Goal: Task Accomplishment & Management: Use online tool/utility

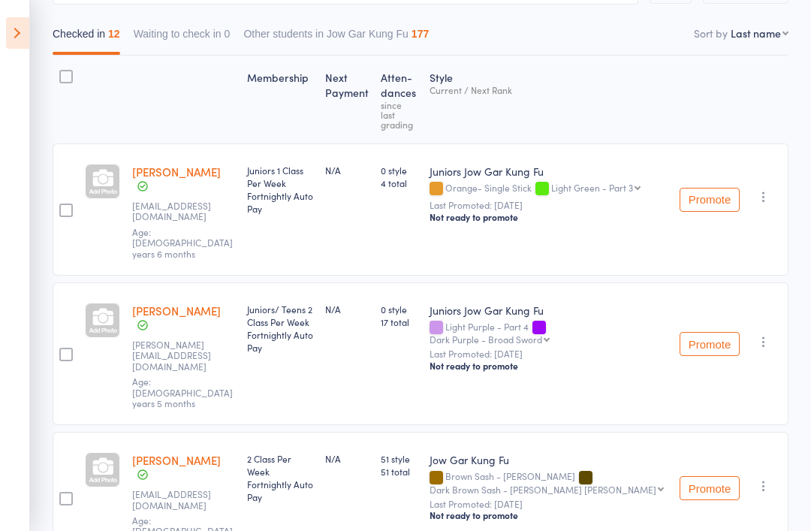
scroll to position [103, 0]
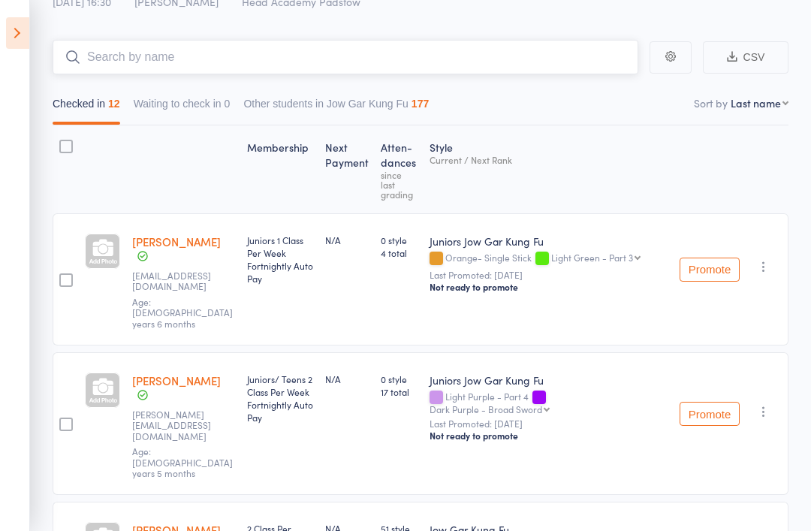
click at [68, 73] on input "search" at bounding box center [346, 57] width 586 height 35
click at [17, 38] on icon at bounding box center [17, 33] width 23 height 32
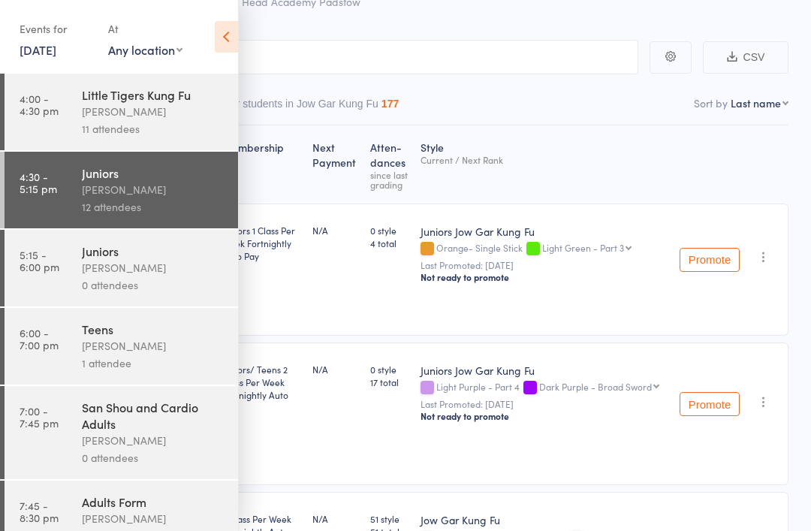
click at [83, 272] on div "[PERSON_NAME]" at bounding box center [153, 267] width 143 height 17
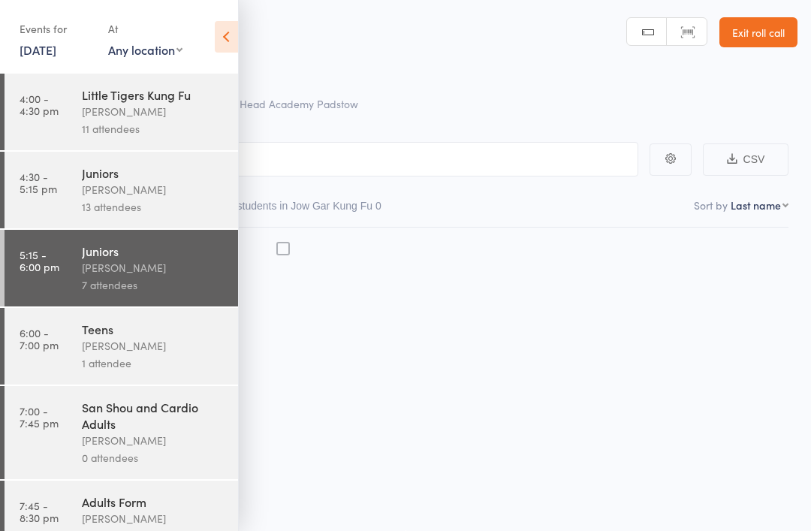
click at [227, 74] on div "Little Tigers Kung Fu [PERSON_NAME] 11 attendees" at bounding box center [160, 112] width 156 height 77
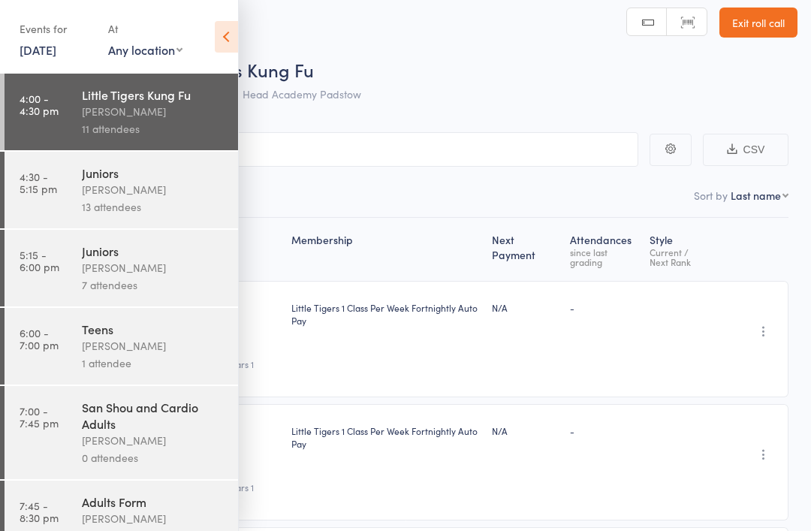
click at [212, 53] on div "Events for [DATE] [DATE] [DATE] Sun Mon Tue Wed Thu Fri Sat 36 31 01 02 03 04 0…" at bounding box center [119, 38] width 238 height 76
click at [221, 62] on div "Events for [DATE] [DATE] [DATE] Sun Mon Tue Wed Thu Fri Sat 36 31 01 02 03 04 0…" at bounding box center [119, 38] width 238 height 76
click at [230, 44] on icon at bounding box center [226, 37] width 23 height 32
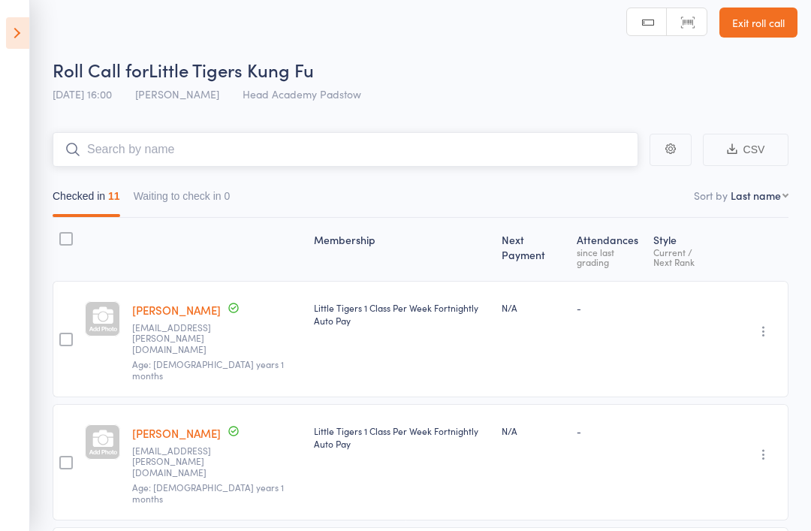
click at [176, 149] on input "search" at bounding box center [346, 149] width 586 height 35
click at [8, 53] on aside "Events for [DATE] [DATE] [DATE] Sun Mon Tue Wed Thu Fri Sat 36 31 01 02 03 04 0…" at bounding box center [15, 265] width 30 height 531
click at [14, 39] on icon at bounding box center [17, 33] width 23 height 32
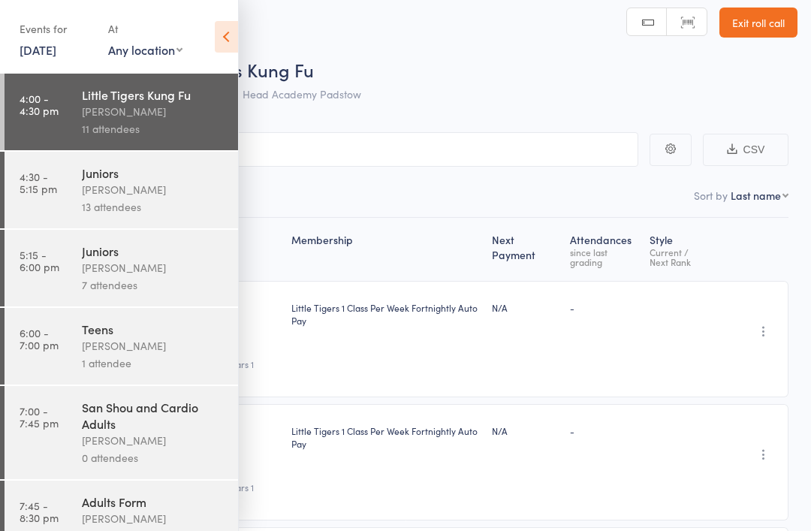
click at [20, 284] on link "5:15 - 6:00 pm Juniors [PERSON_NAME] 7 attendees" at bounding box center [121, 268] width 233 height 77
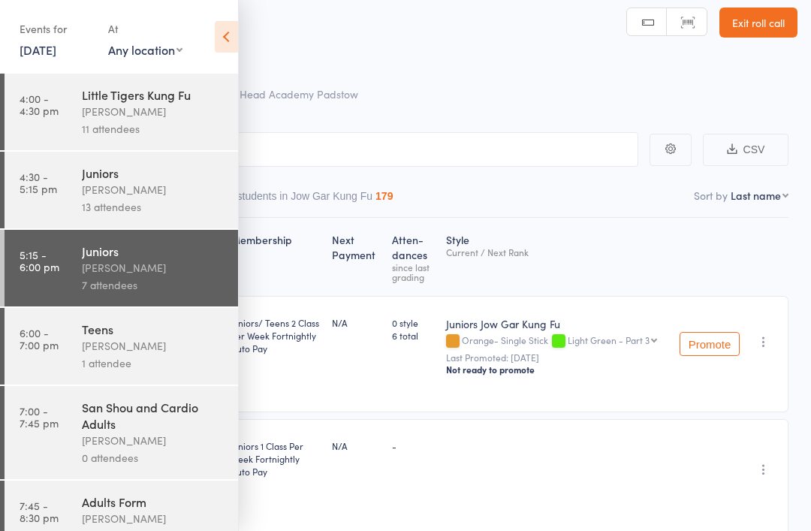
click at [203, 54] on div "Events for [DATE] [DATE] [DATE] Sun Mon Tue Wed Thu Fri Sat 36 31 01 02 03 04 0…" at bounding box center [119, 38] width 238 height 76
click at [215, 41] on icon at bounding box center [226, 37] width 23 height 32
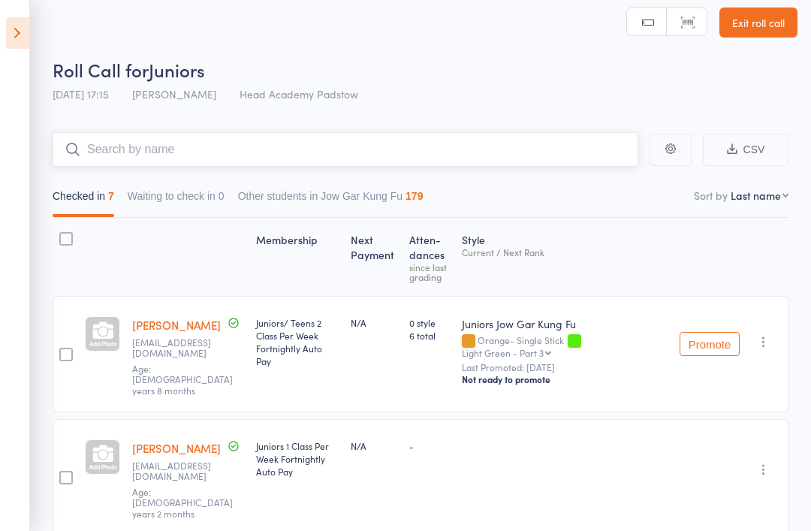
click at [107, 165] on input "search" at bounding box center [346, 149] width 586 height 35
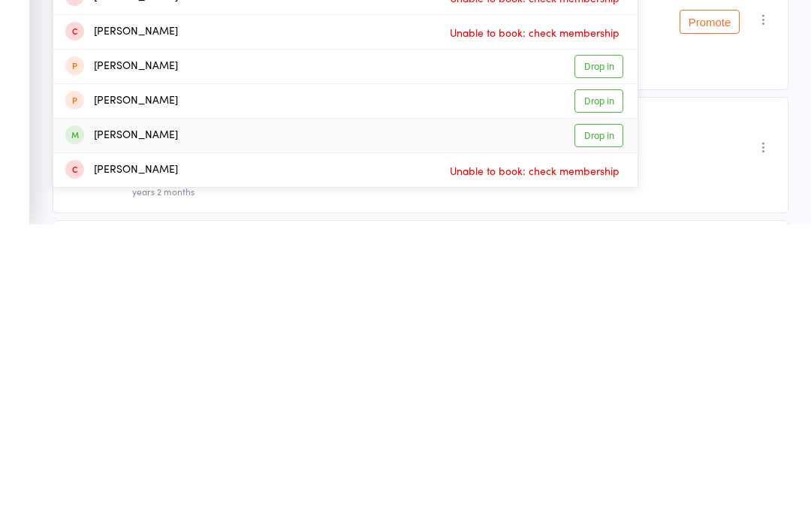
type input "[PERSON_NAME]"
click at [86, 433] on div "[PERSON_NAME]" at bounding box center [121, 441] width 113 height 17
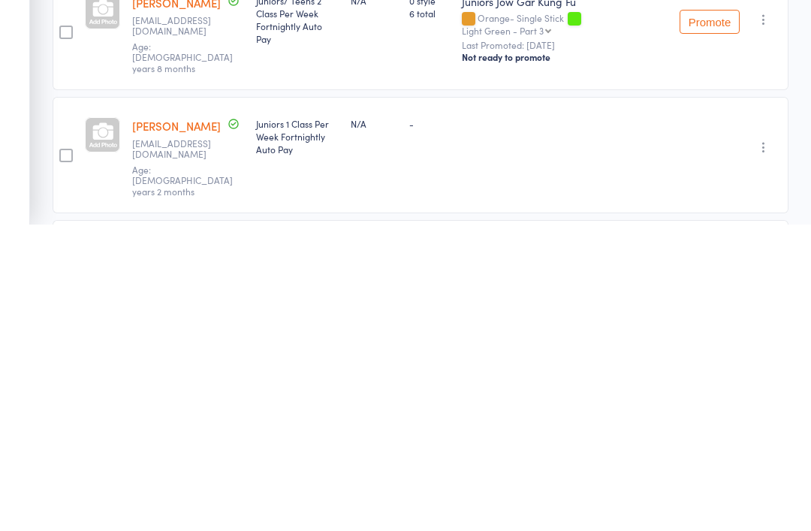
scroll to position [333, 0]
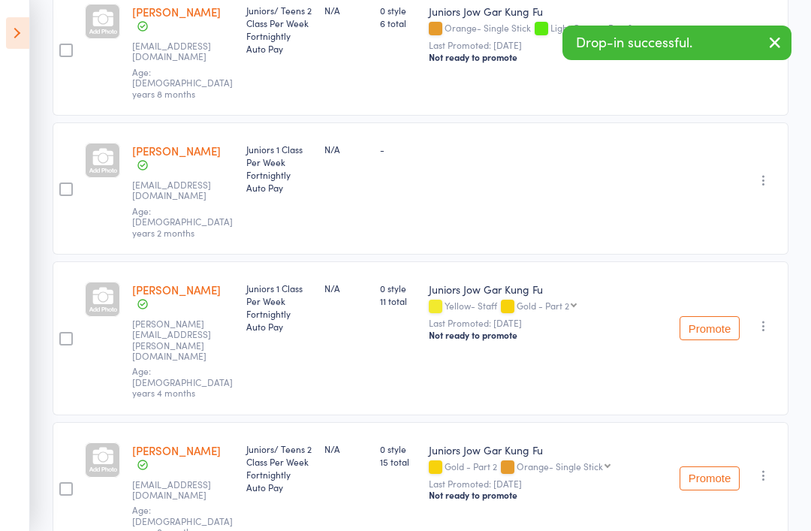
click at [12, 26] on icon at bounding box center [17, 33] width 23 height 32
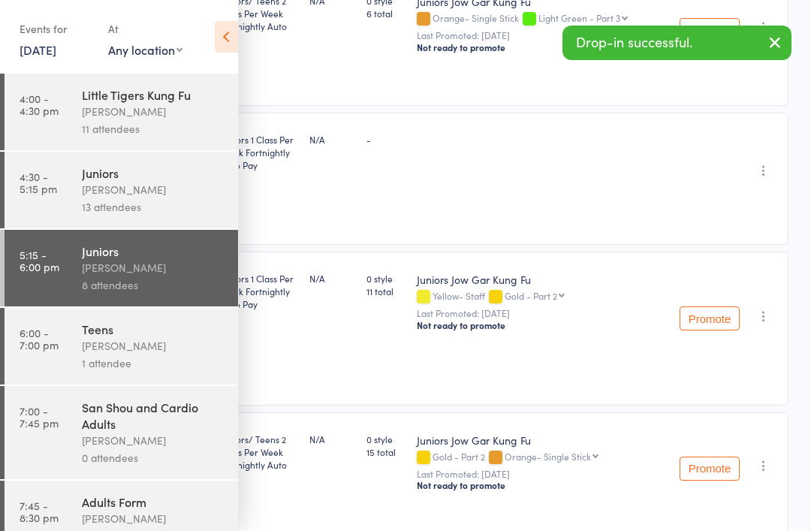
click at [225, 35] on icon at bounding box center [226, 37] width 23 height 32
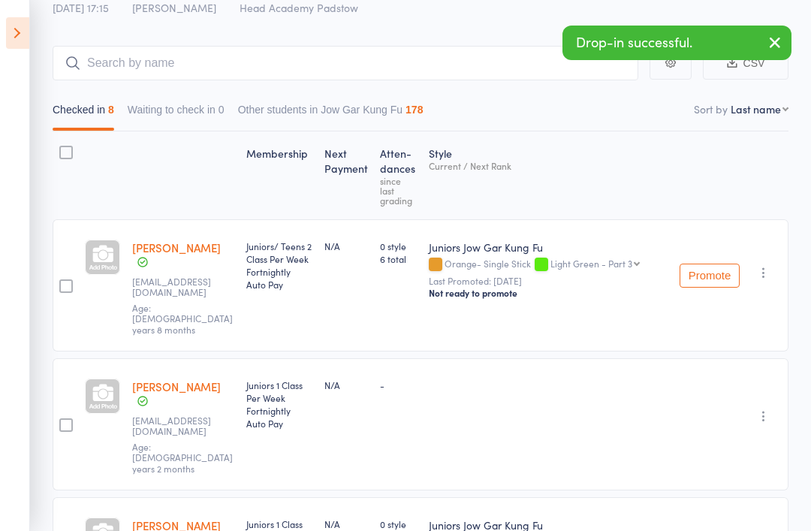
scroll to position [0, 0]
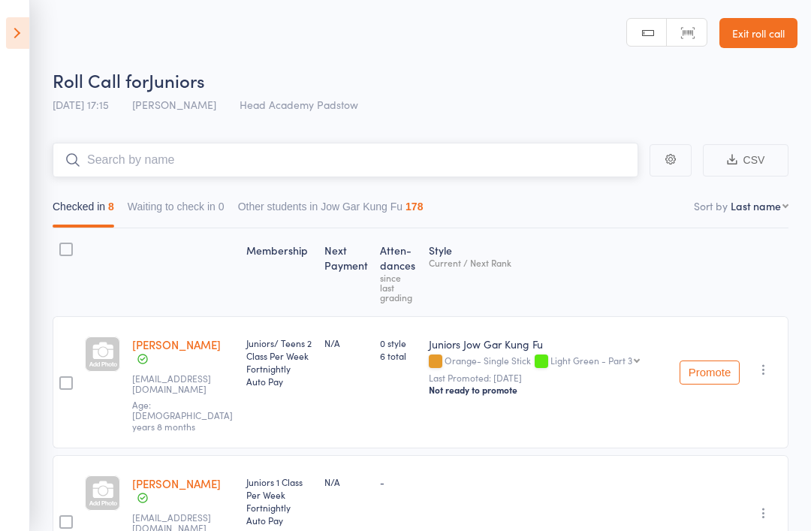
click at [95, 169] on input "search" at bounding box center [346, 160] width 586 height 35
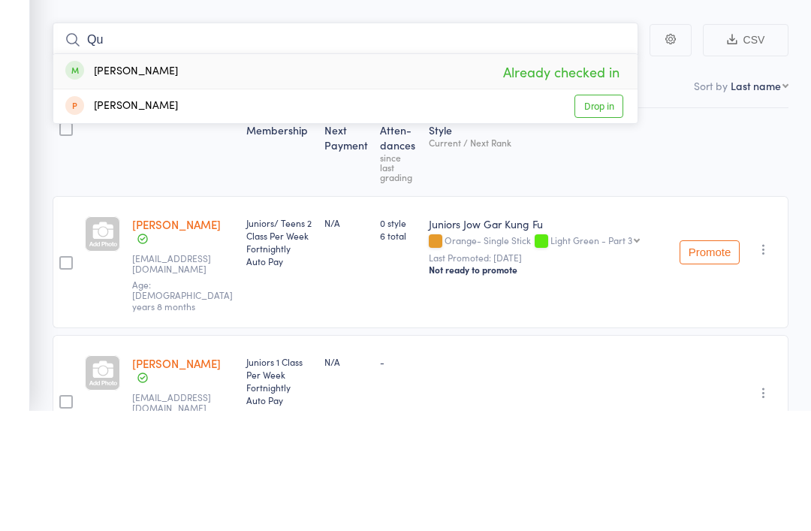
type input "Q"
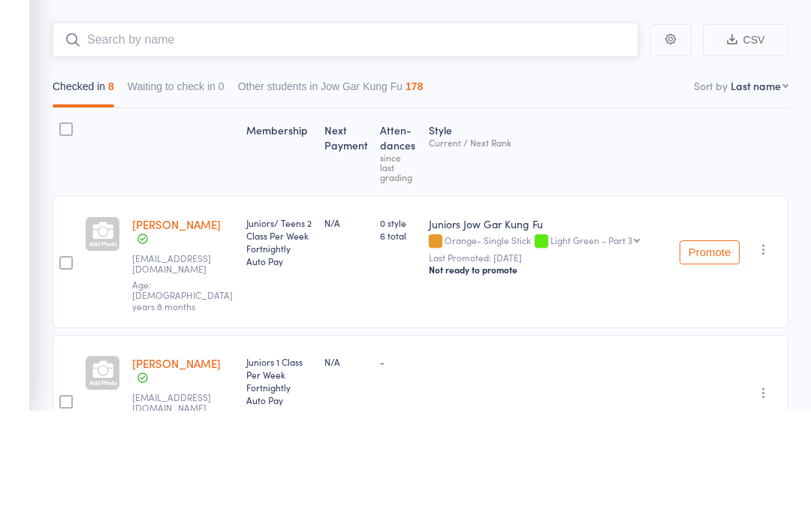
type input "W"
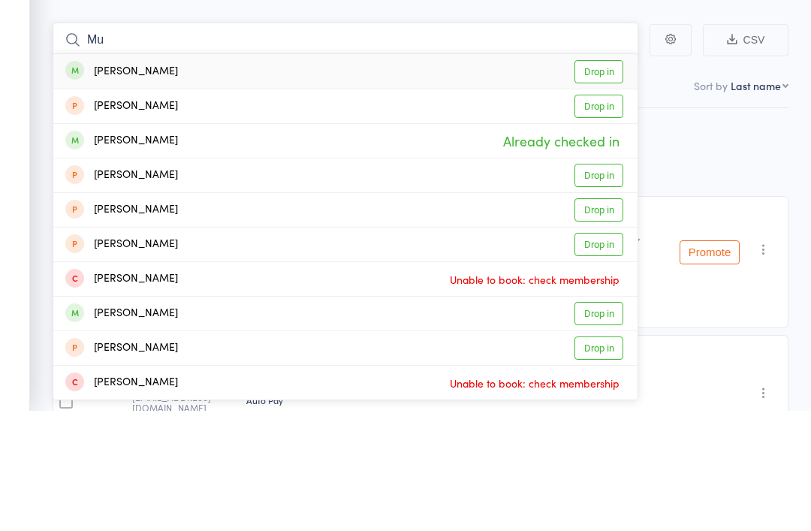
type input "M"
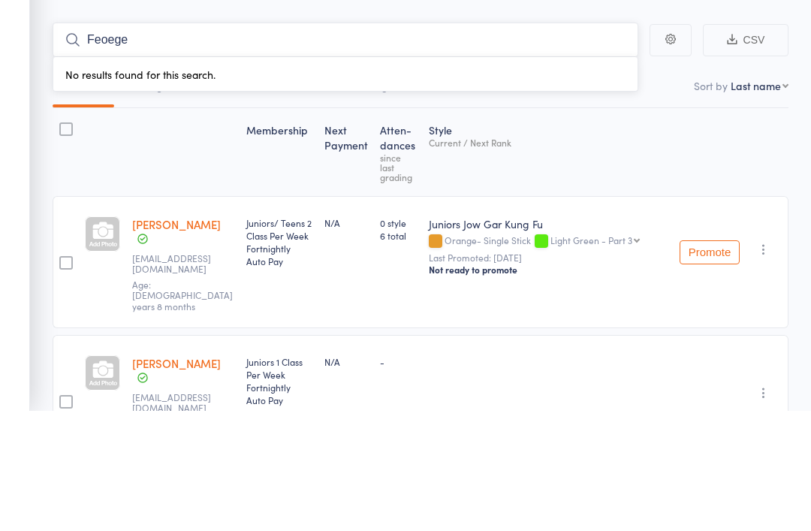
click at [90, 143] on input "Feoege" at bounding box center [346, 160] width 586 height 35
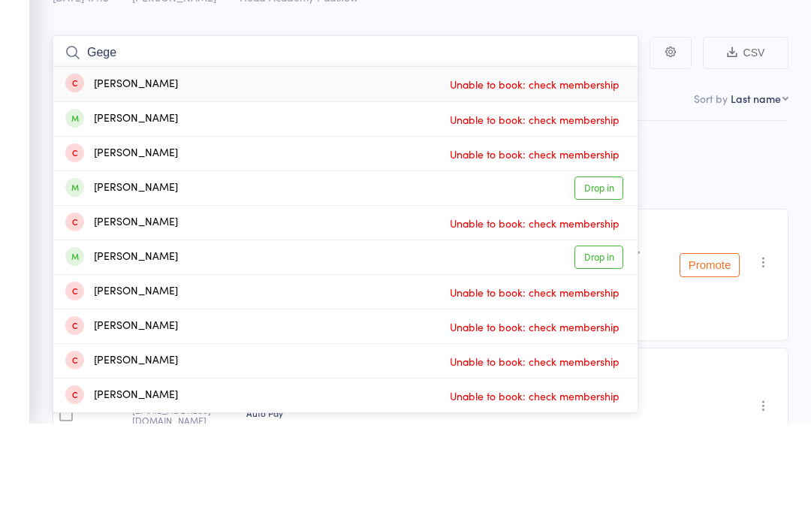
type input "Gege"
click at [135, 287] on div "[PERSON_NAME]" at bounding box center [121, 295] width 113 height 17
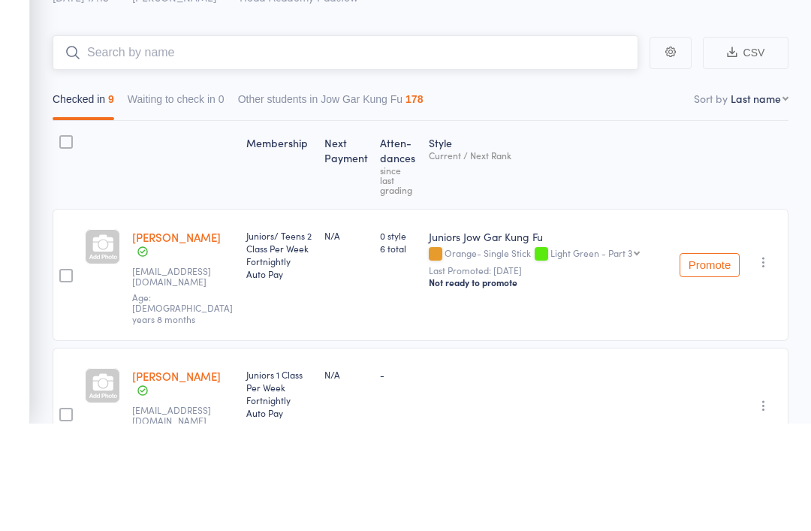
click at [98, 143] on input "search" at bounding box center [346, 160] width 586 height 35
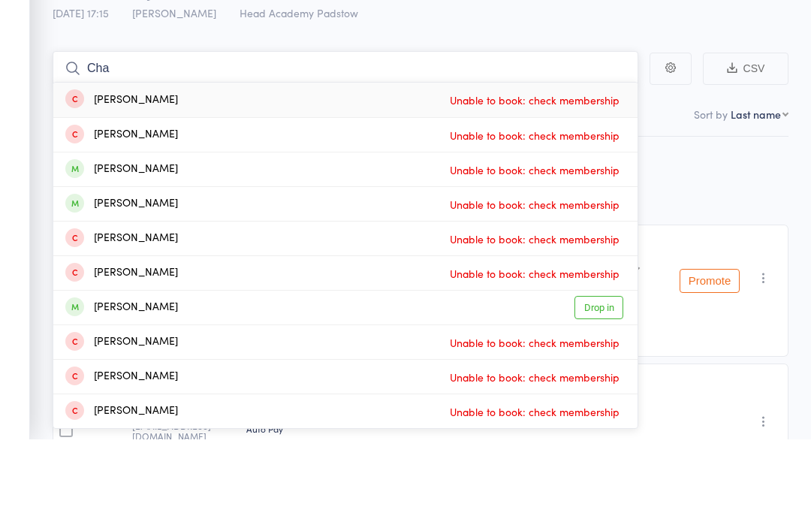
click at [104, 143] on input "Cha" at bounding box center [346, 160] width 586 height 35
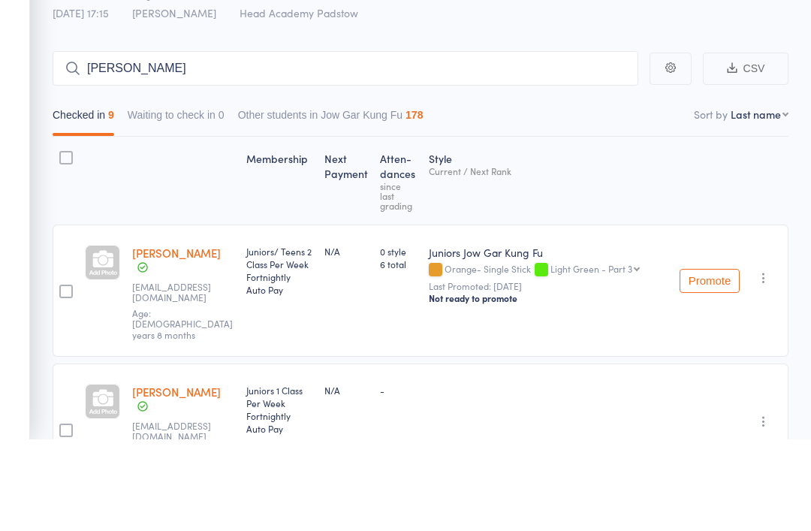
click at [29, 122] on aside "Events for [DATE] [DATE] [DATE] Sun Mon Tue Wed Thu Fri Sat 36 31 01 02 03 04 0…" at bounding box center [15, 265] width 30 height 531
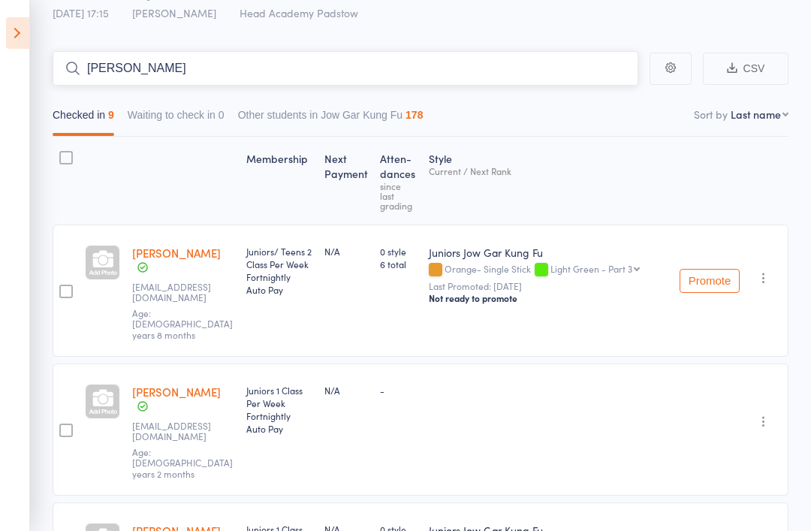
click at [99, 73] on input "[PERSON_NAME]" at bounding box center [346, 68] width 586 height 35
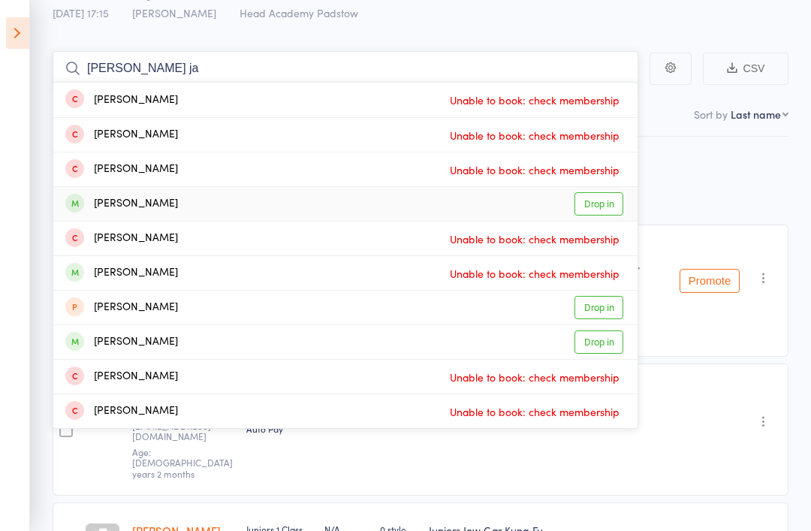
type input "[PERSON_NAME] ja"
click at [104, 204] on div "[PERSON_NAME]" at bounding box center [121, 203] width 113 height 17
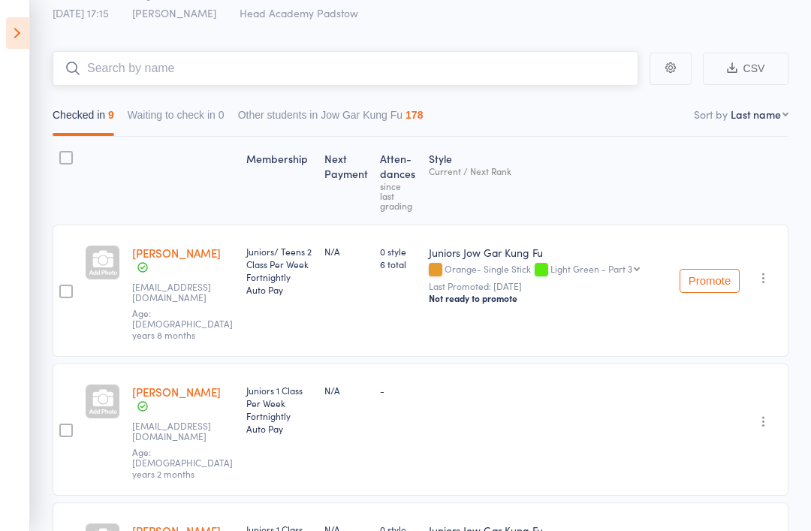
click at [126, 75] on input "search" at bounding box center [346, 68] width 586 height 35
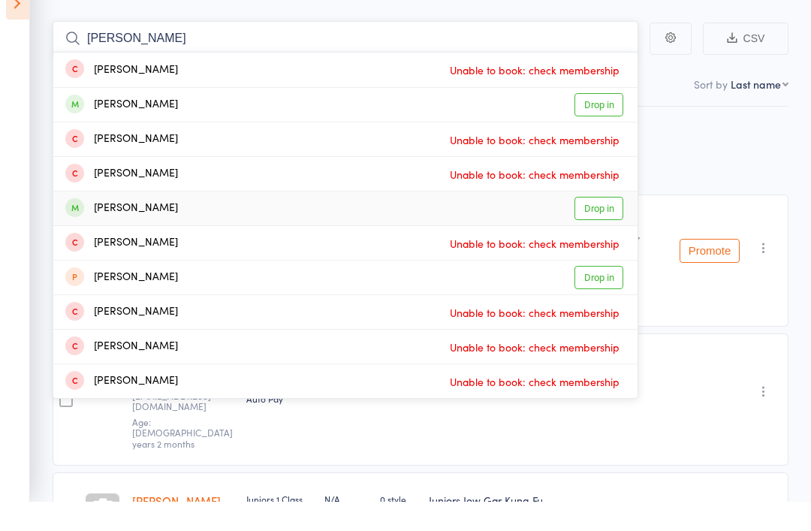
type input "[PERSON_NAME]"
click at [89, 230] on div "[PERSON_NAME]" at bounding box center [121, 238] width 113 height 17
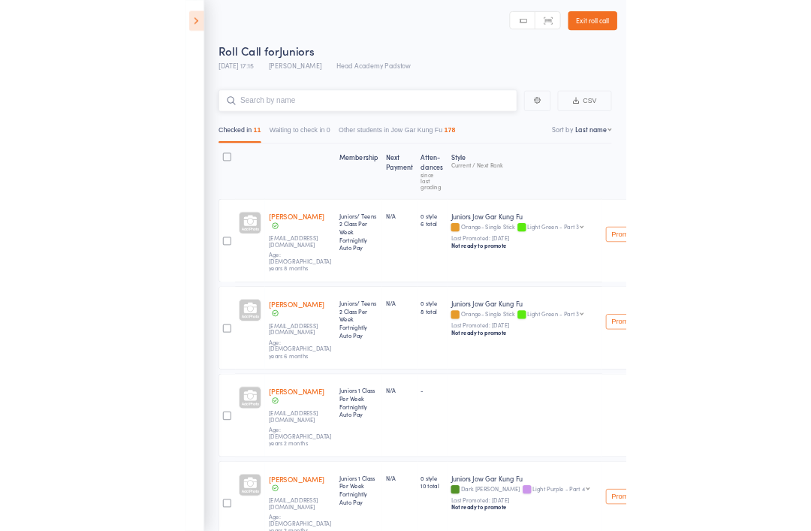
scroll to position [122, 0]
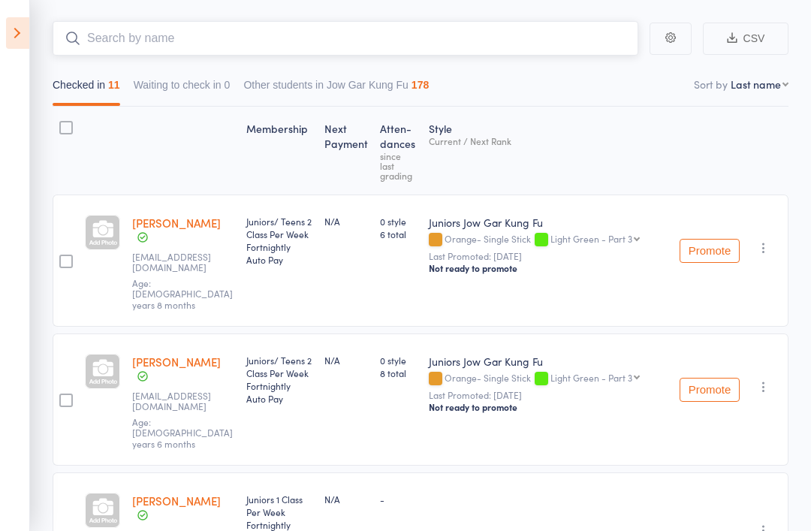
click at [92, 52] on input "search" at bounding box center [346, 38] width 586 height 35
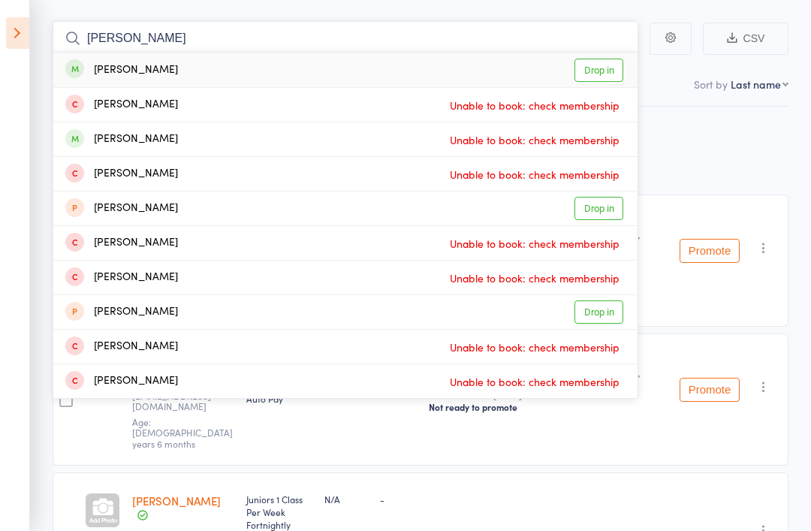
type input "[PERSON_NAME]"
click at [110, 74] on div "[PERSON_NAME]" at bounding box center [121, 70] width 113 height 17
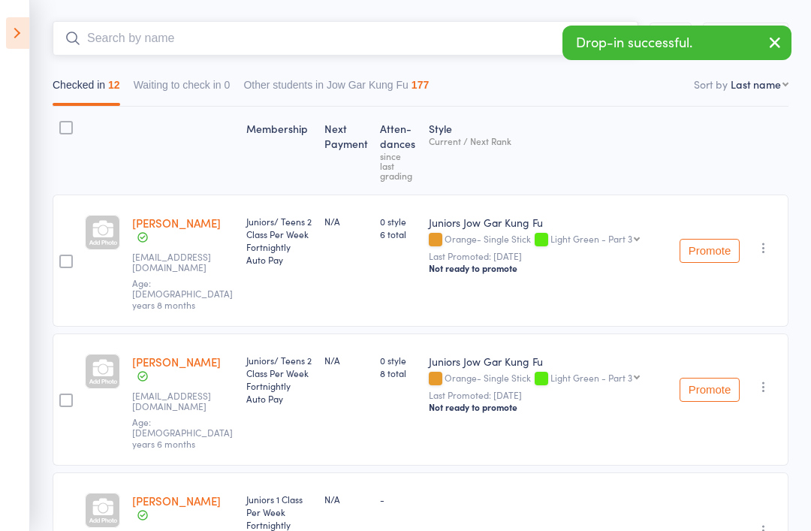
click at [127, 41] on input "search" at bounding box center [346, 38] width 586 height 35
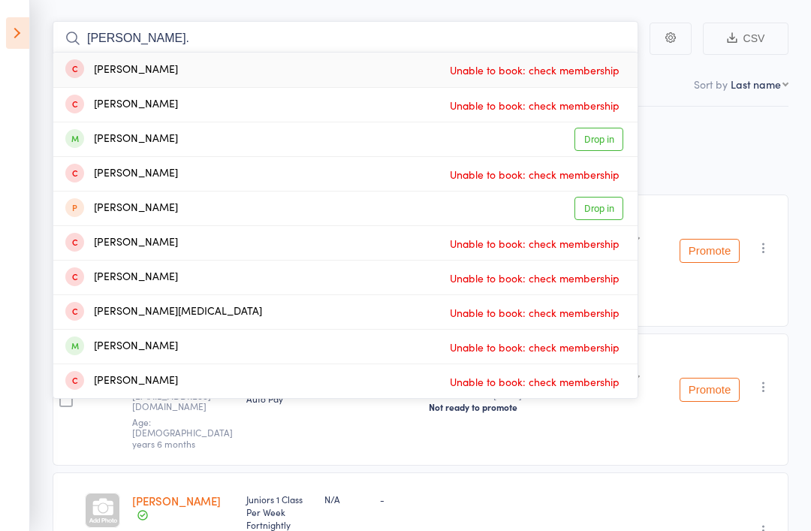
type input "[PERSON_NAME]."
click at [152, 132] on div "[PERSON_NAME]" at bounding box center [121, 139] width 113 height 17
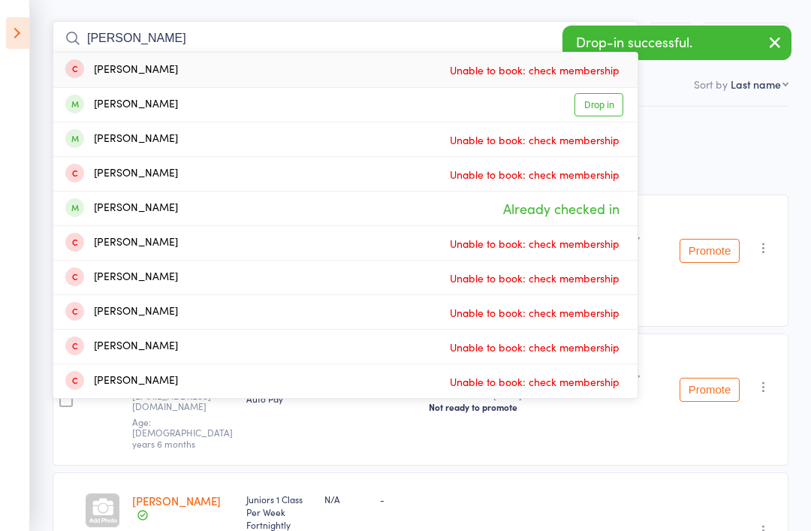
type input "[PERSON_NAME]"
click at [100, 104] on div "[PERSON_NAME]" at bounding box center [121, 104] width 113 height 17
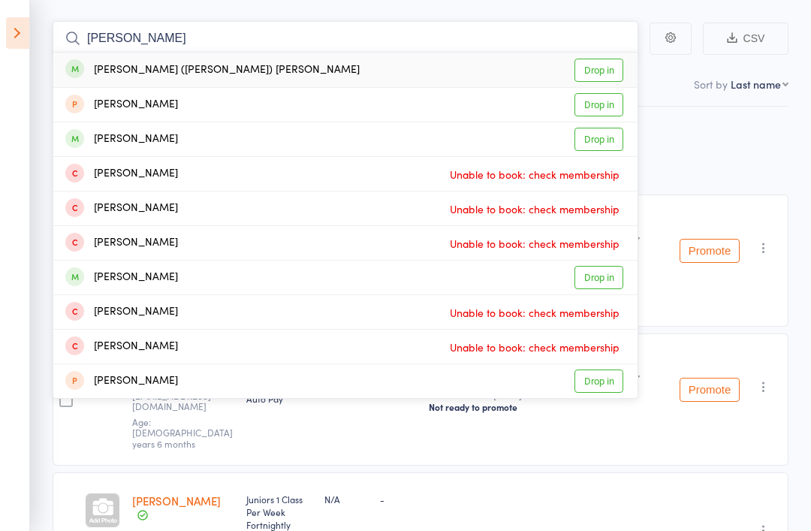
type input "[PERSON_NAME]"
click at [97, 71] on div "[PERSON_NAME] ([PERSON_NAME]) [PERSON_NAME]" at bounding box center [212, 70] width 294 height 17
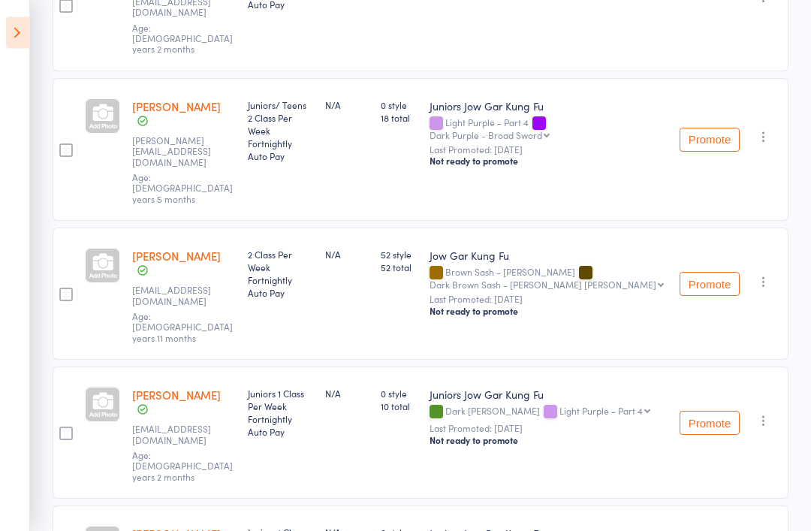
click at [72, 427] on div at bounding box center [66, 434] width 14 height 14
click at [62, 429] on input "checkbox" at bounding box center [62, 429] width 0 height 0
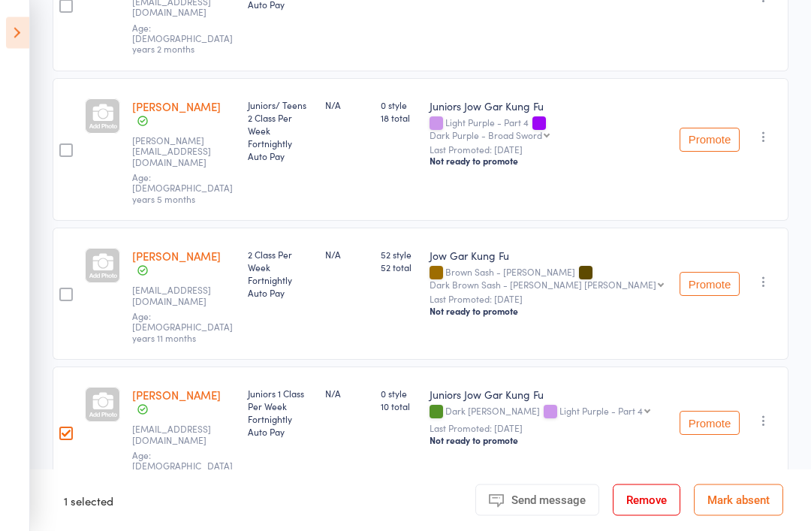
scroll to position [825, 0]
click at [640, 516] on button "Remove" at bounding box center [647, 500] width 68 height 32
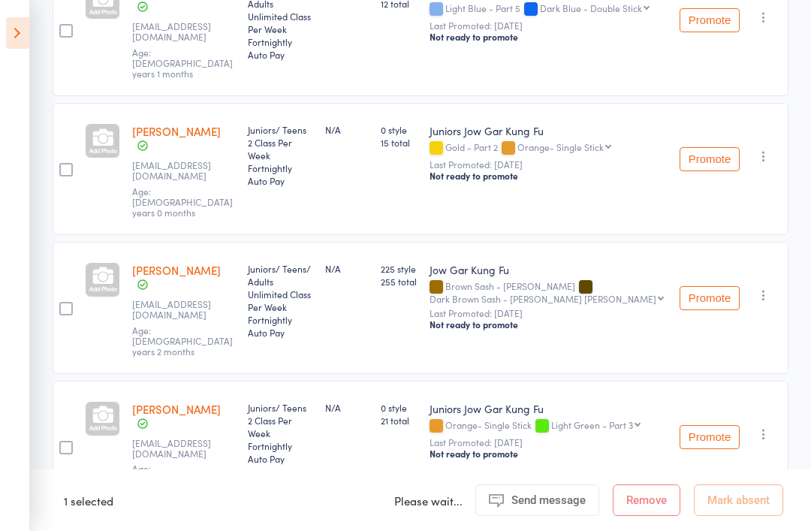
scroll to position [11, 0]
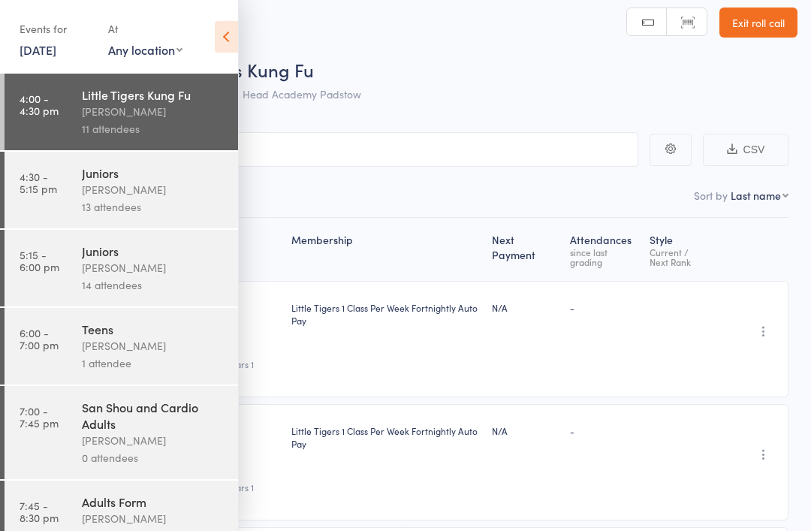
click at [62, 304] on link "5:15 - 6:00 pm Juniors [PERSON_NAME] 14 attendees" at bounding box center [121, 268] width 233 height 77
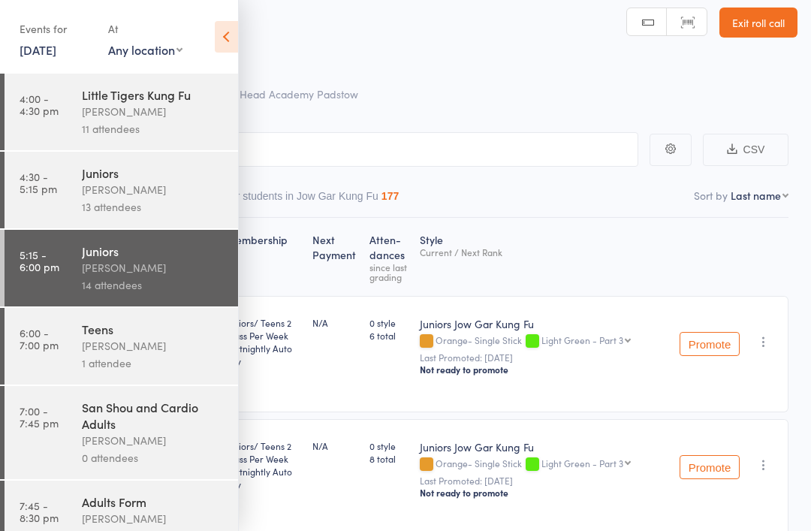
click at [235, 38] on icon at bounding box center [226, 37] width 23 height 32
